Goal: Task Accomplishment & Management: Use online tool/utility

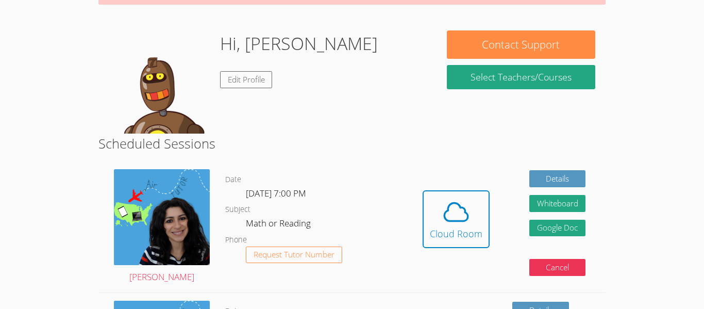
scroll to position [135, 0]
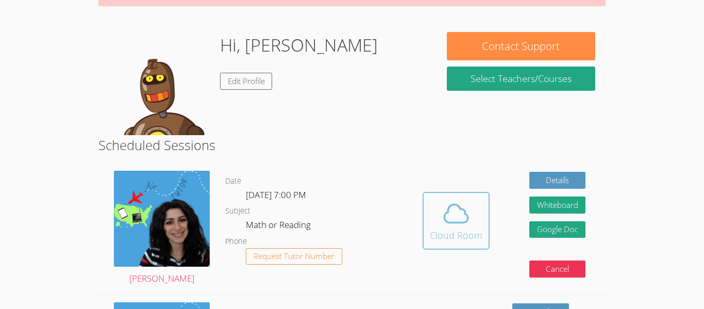
click at [458, 220] on icon at bounding box center [456, 213] width 29 height 29
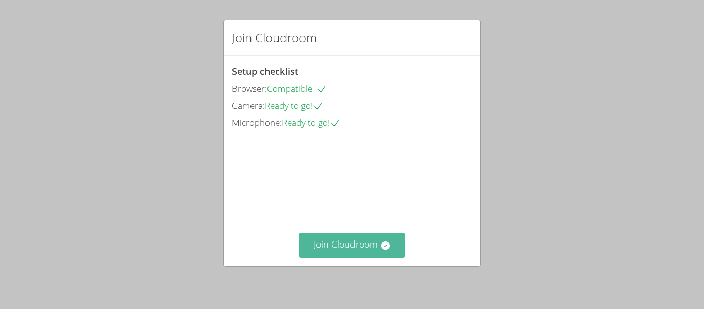
click at [372, 245] on button "Join Cloudroom" at bounding box center [353, 245] width 106 height 25
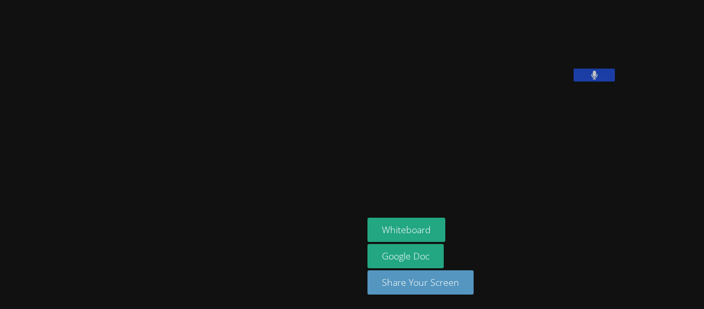
click at [368, 81] on video at bounding box center [445, 42] width 155 height 77
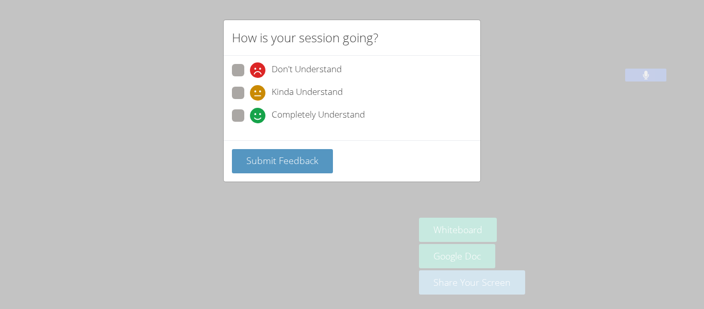
click at [250, 123] on span at bounding box center [250, 123] width 0 height 0
click at [250, 116] on input "Completely Understand" at bounding box center [254, 113] width 9 height 9
radio input "true"
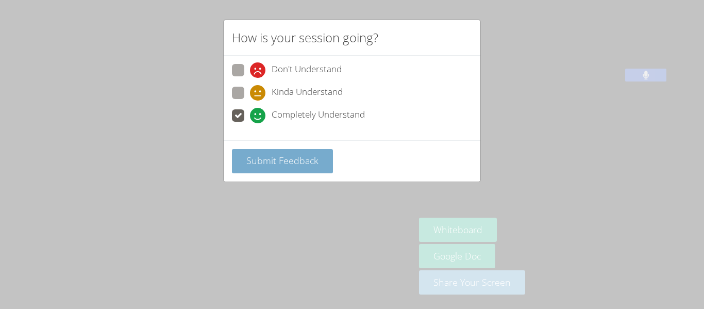
click at [267, 161] on span "Submit Feedback" at bounding box center [282, 160] width 72 height 12
